Goal: Navigation & Orientation: Find specific page/section

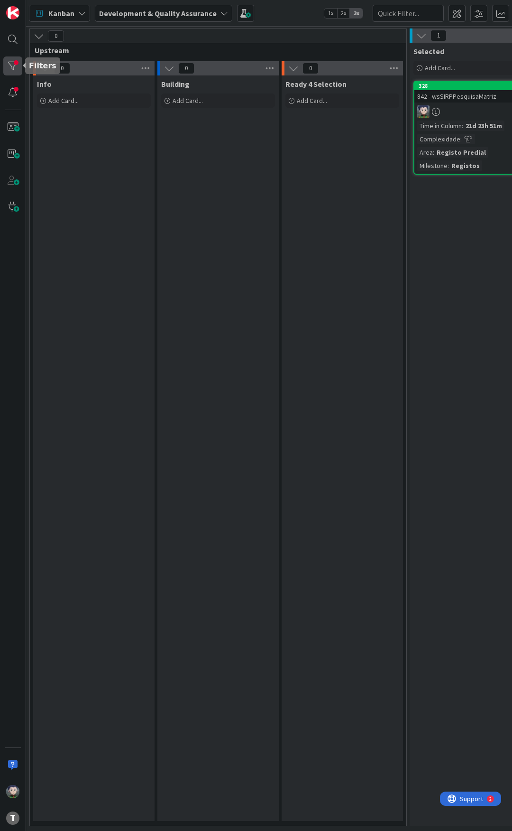
click at [10, 62] on div at bounding box center [12, 65] width 19 height 19
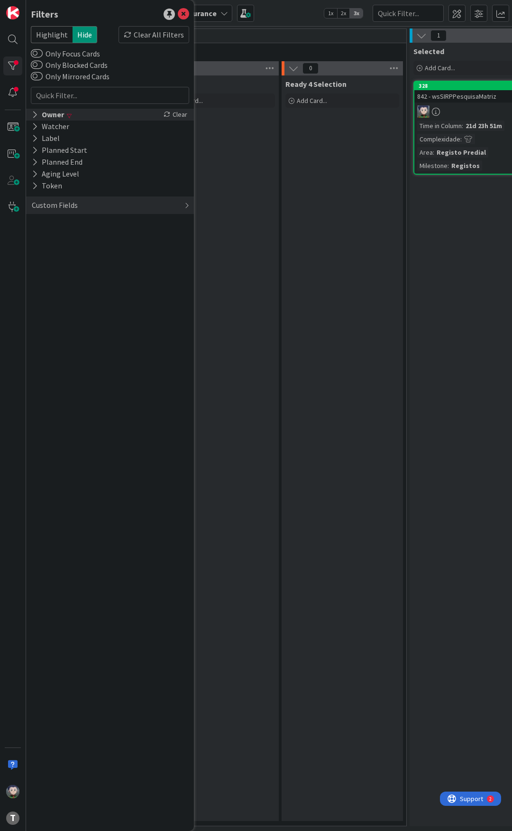
click at [36, 114] on icon at bounding box center [35, 115] width 6 height 8
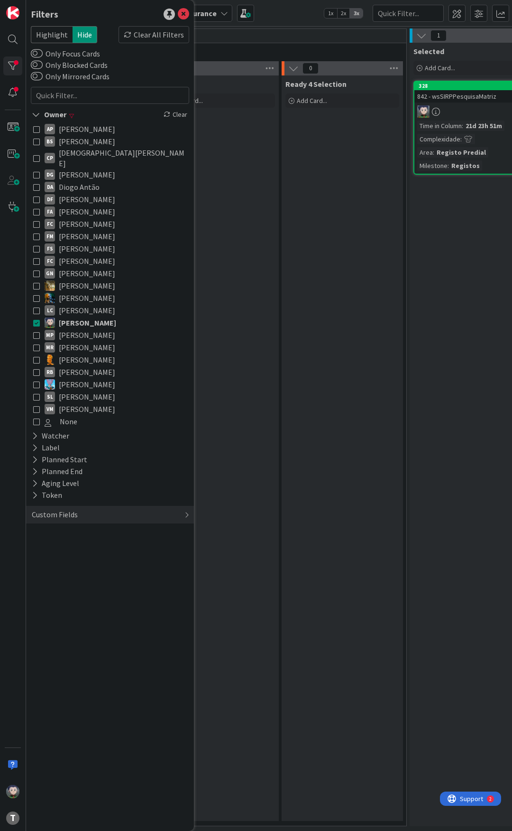
click at [37, 184] on icon at bounding box center [36, 187] width 7 height 7
click at [38, 319] on icon at bounding box center [36, 322] width 7 height 7
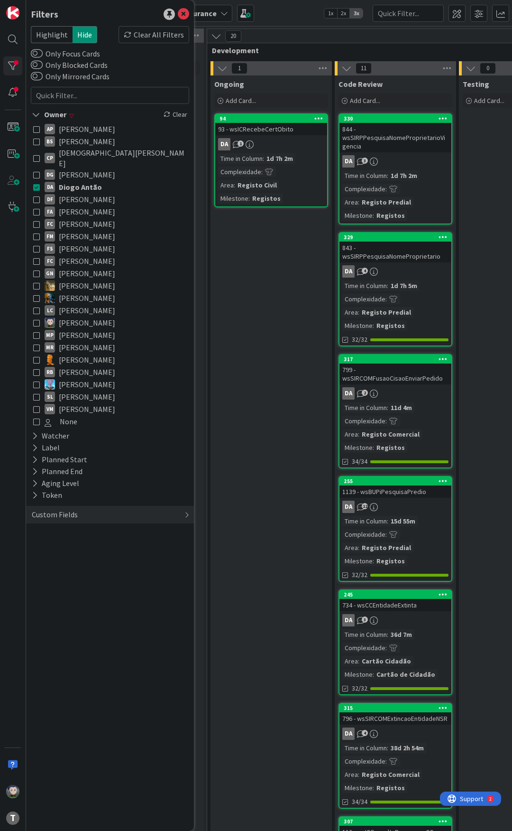
scroll to position [0, 332]
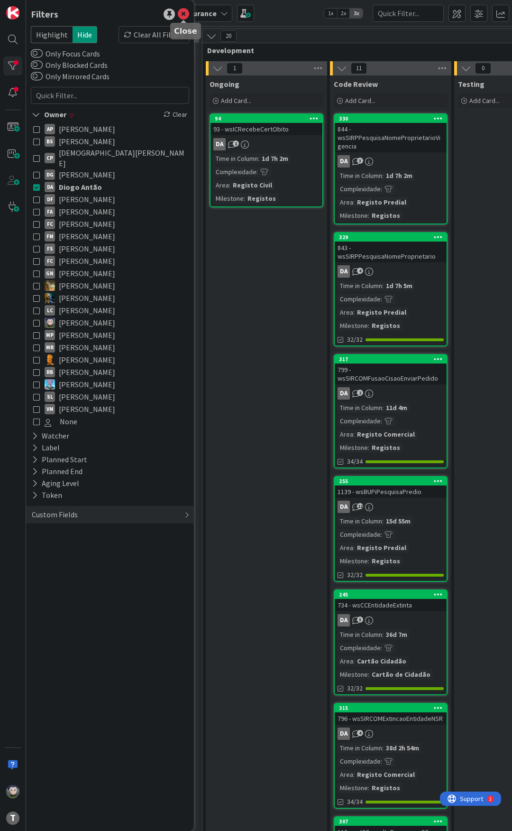
click at [183, 11] on icon at bounding box center [183, 14] width 11 height 11
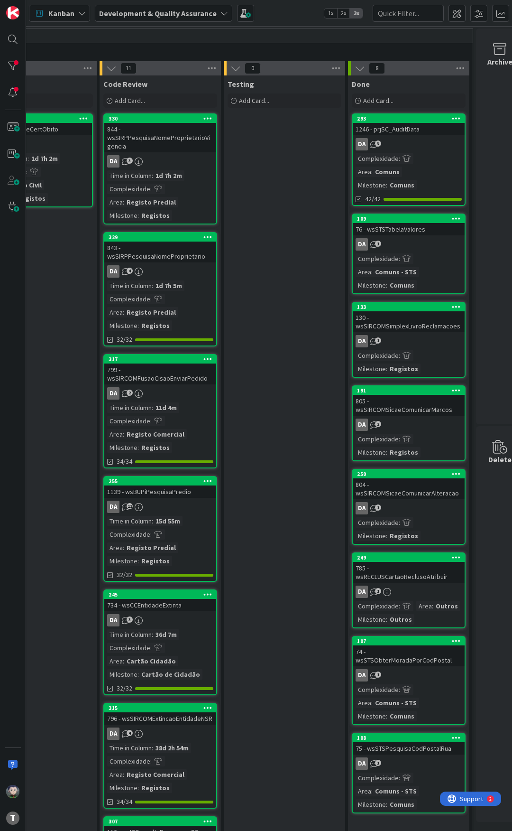
scroll to position [0, 537]
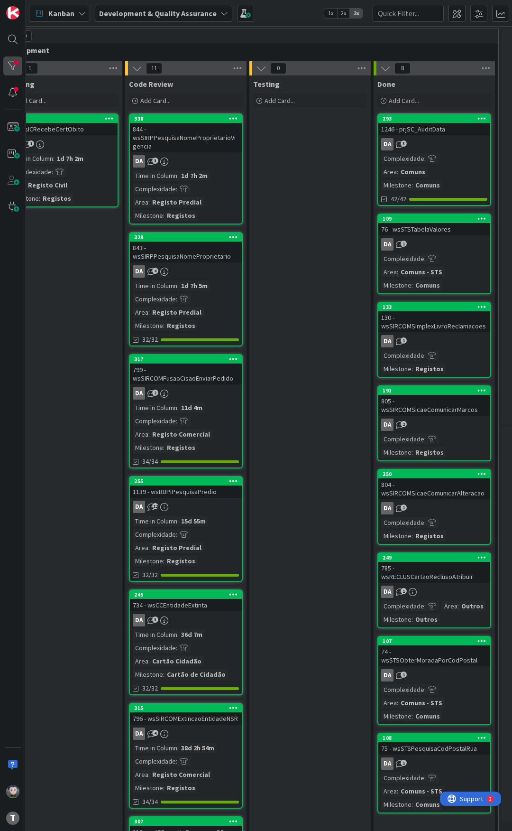
click at [8, 74] on div at bounding box center [12, 65] width 19 height 19
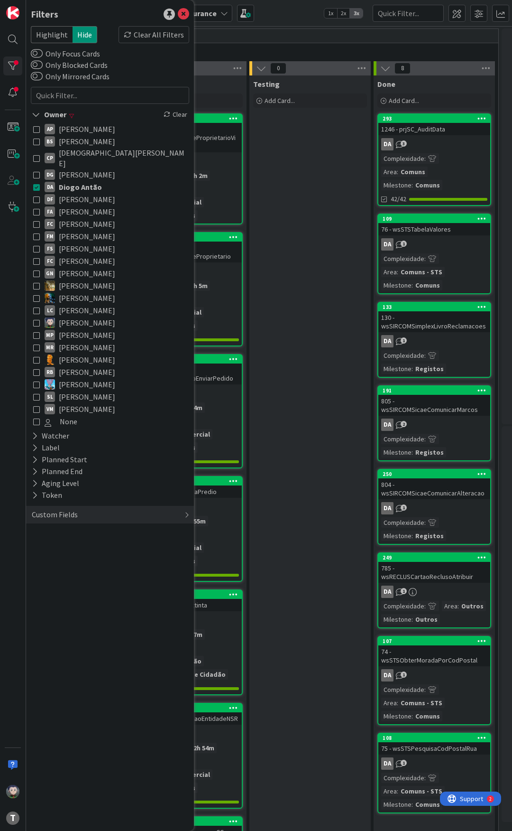
drag, startPoint x: 37, startPoint y: 183, endPoint x: 39, endPoint y: 226, distance: 42.8
click at [37, 183] on button "DA Diogo Antão" at bounding box center [110, 187] width 154 height 12
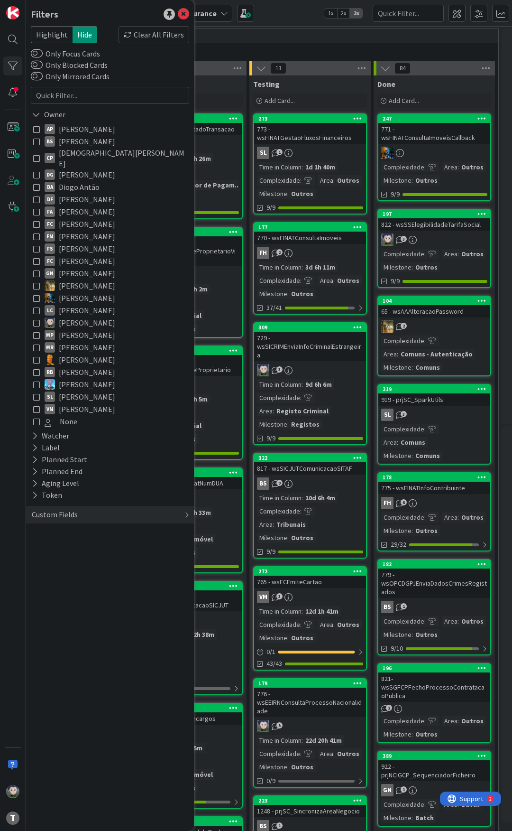
click at [35, 319] on icon at bounding box center [36, 322] width 7 height 7
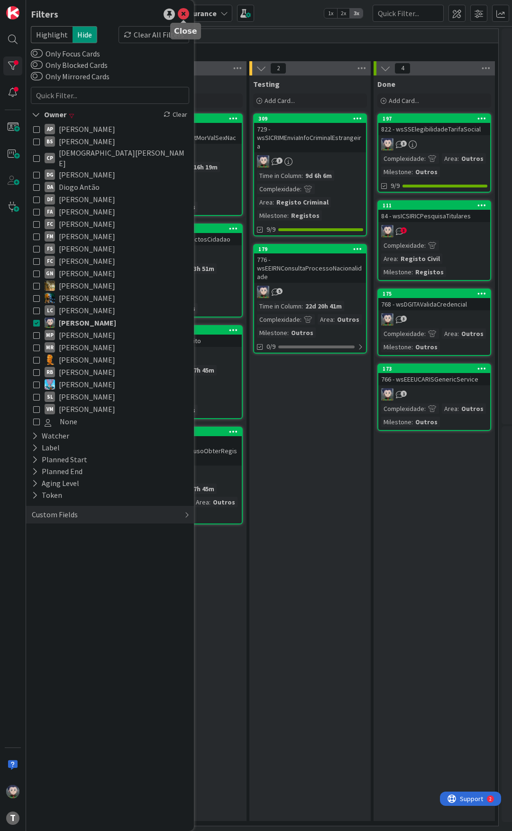
click at [181, 14] on icon at bounding box center [183, 14] width 11 height 11
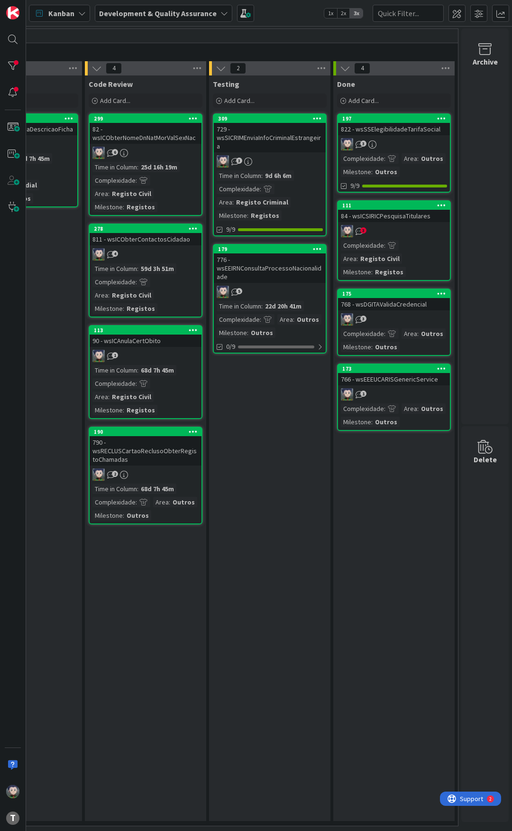
scroll to position [0, 300]
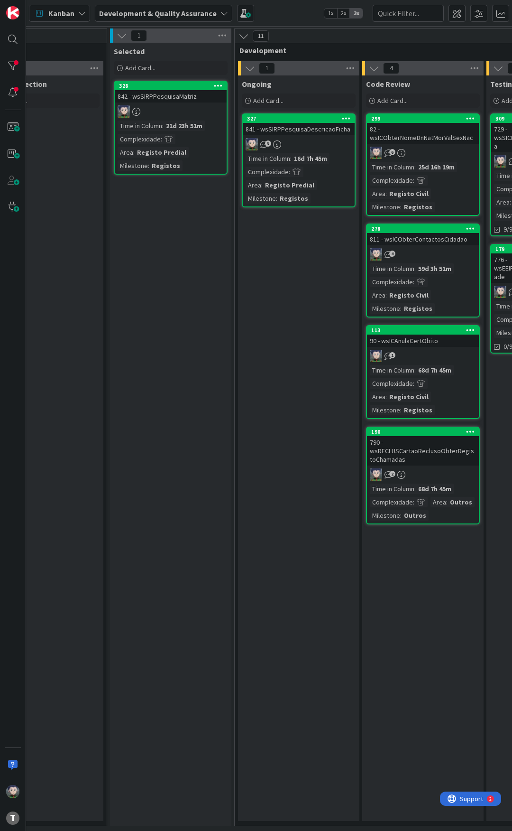
click at [298, 12] on div "Kanban Development & Quality Assurance 1x 2x 3x" at bounding box center [269, 13] width 486 height 26
drag, startPoint x: 293, startPoint y: 8, endPoint x: 298, endPoint y: 26, distance: 18.3
click at [295, 17] on div "Kanban Development & Quality Assurance 1x 2x 3x" at bounding box center [269, 13] width 486 height 26
click at [302, 18] on div "Kanban Development & Quality Assurance 1x 2x 3x" at bounding box center [269, 13] width 486 height 26
click at [302, 11] on div "Kanban Development & Quality Assurance 1x 2x 3x" at bounding box center [269, 13] width 486 height 26
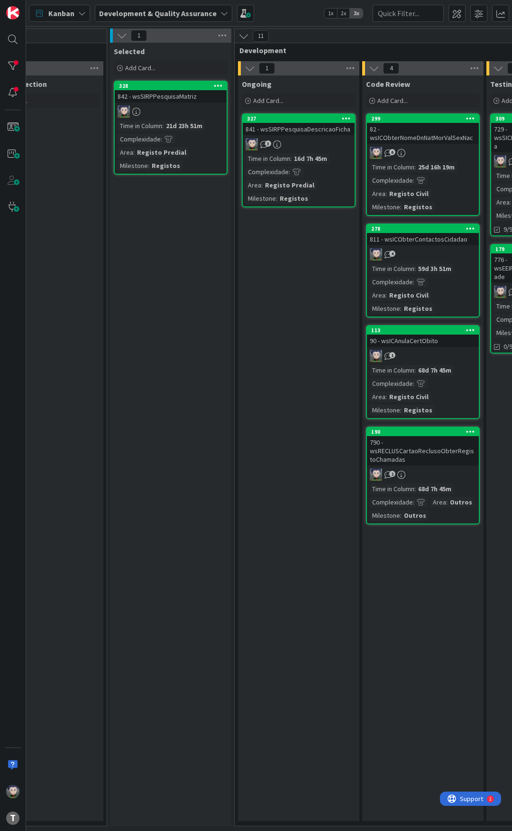
click at [295, 13] on div "Kanban Development & Quality Assurance 1x 2x 3x" at bounding box center [269, 13] width 486 height 26
click at [295, 14] on div "Kanban Development & Quality Assurance 1x 2x 3x" at bounding box center [269, 13] width 486 height 26
drag, startPoint x: 295, startPoint y: 12, endPoint x: 279, endPoint y: 20, distance: 17.6
click at [295, 12] on div "Kanban Development & Quality Assurance 1x 2x 3x" at bounding box center [269, 13] width 486 height 26
click at [280, 15] on div "Kanban Development & Quality Assurance 1x 2x 3x" at bounding box center [269, 13] width 486 height 26
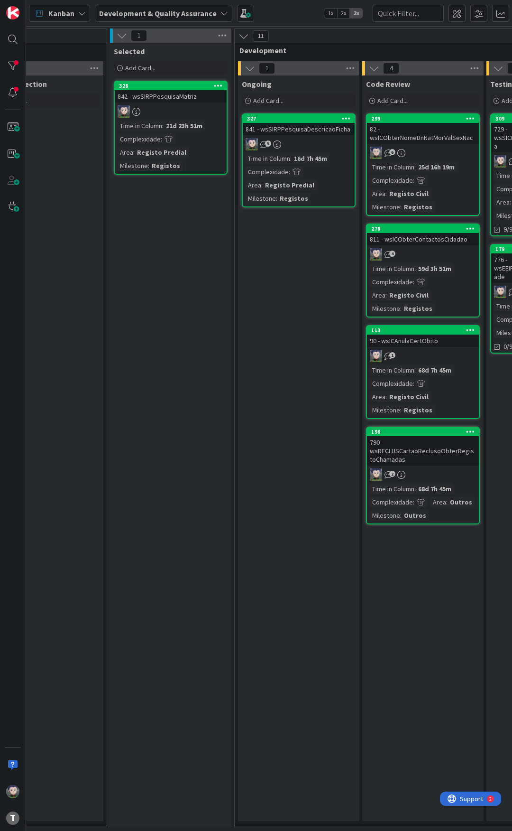
click at [288, 6] on div "Kanban Development & Quality Assurance 1x 2x 3x" at bounding box center [269, 13] width 486 height 26
click at [299, 14] on div "Kanban Development & Quality Assurance 1x 2x 3x" at bounding box center [269, 13] width 486 height 26
click at [299, 13] on div "Kanban Development & Quality Assurance 1x 2x 3x" at bounding box center [269, 13] width 486 height 26
